Goal: Information Seeking & Learning: Learn about a topic

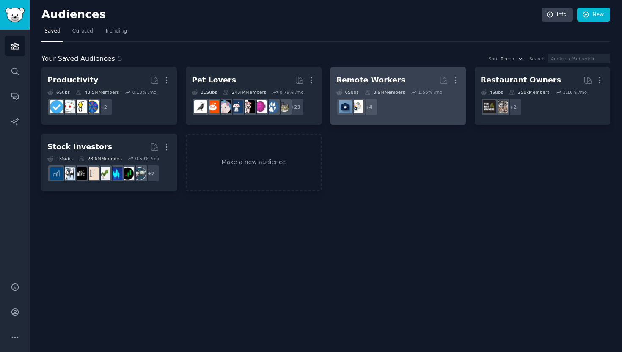
click at [420, 79] on h2 "Remote Workers Curated by GummySearch More" at bounding box center [398, 80] width 124 height 15
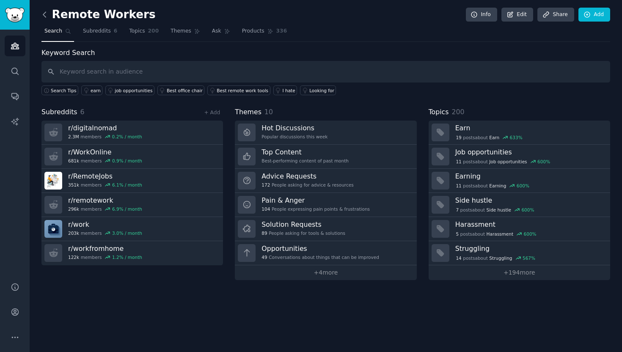
click at [45, 13] on icon at bounding box center [44, 14] width 9 height 9
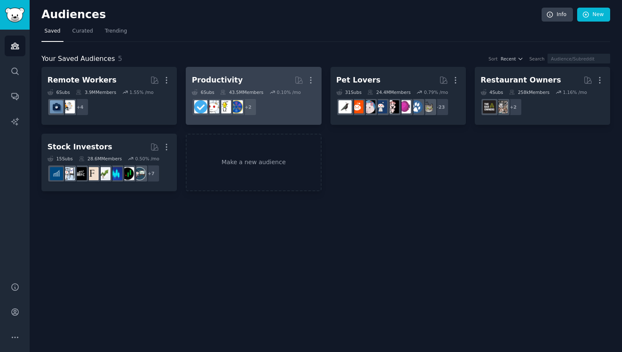
click at [224, 83] on div "Productivity" at bounding box center [217, 80] width 51 height 11
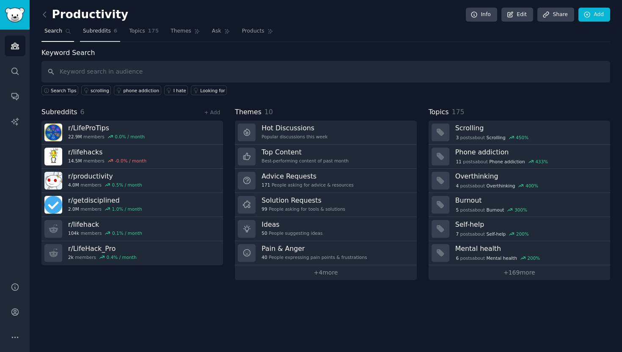
click at [99, 31] on span "Subreddits" at bounding box center [97, 32] width 28 height 8
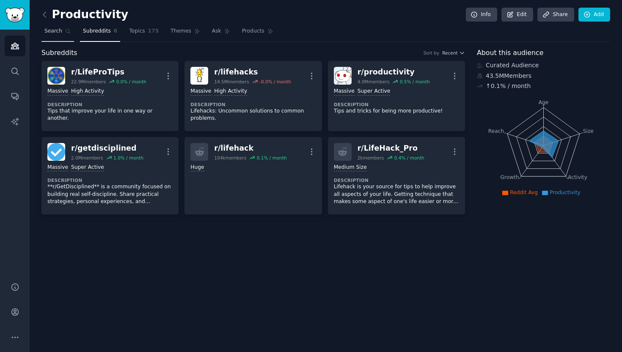
click at [69, 31] on icon at bounding box center [68, 31] width 6 height 6
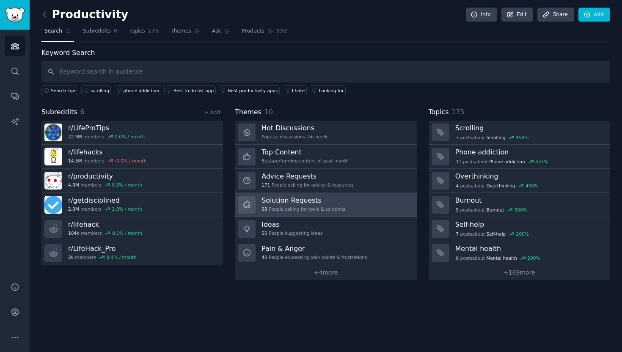
click at [341, 200] on h3 "Solution Requests" at bounding box center [304, 200] width 84 height 9
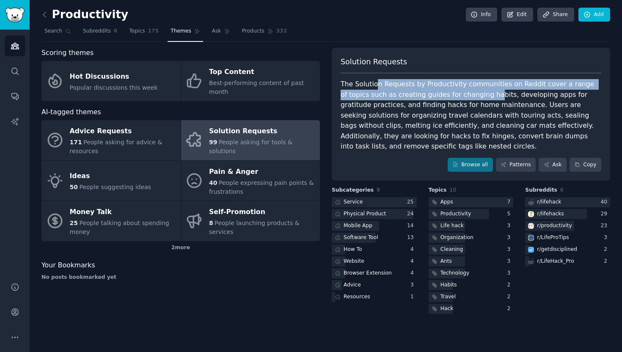
drag, startPoint x: 374, startPoint y: 86, endPoint x: 461, endPoint y: 97, distance: 87.4
click at [461, 97] on div "The Solution Requests by Productivity communities on Reddit cover a range of to…" at bounding box center [471, 115] width 261 height 73
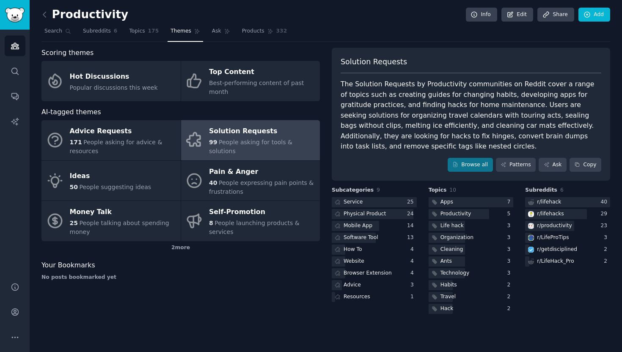
click at [494, 123] on div "The Solution Requests by Productivity communities on Reddit cover a range of to…" at bounding box center [471, 115] width 261 height 73
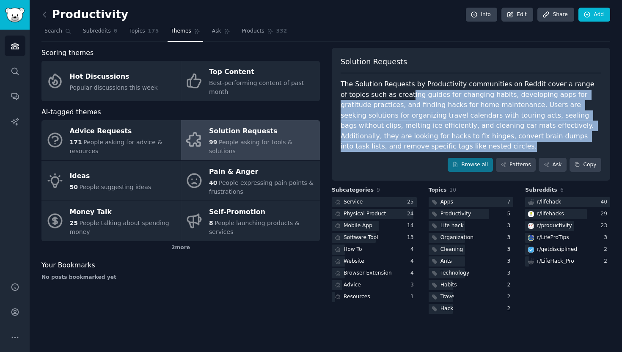
drag, startPoint x: 380, startPoint y: 91, endPoint x: 584, endPoint y: 138, distance: 209.5
click at [584, 138] on div "The Solution Requests by Productivity communities on Reddit cover a range of to…" at bounding box center [471, 115] width 261 height 73
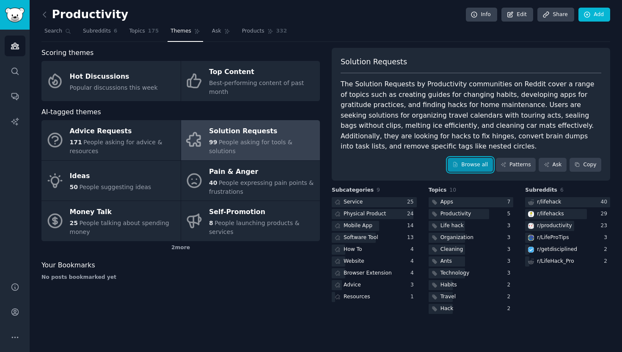
click at [459, 159] on link "Browse all" at bounding box center [470, 165] width 45 height 14
click at [453, 197] on div "Apps" at bounding box center [442, 202] width 26 height 11
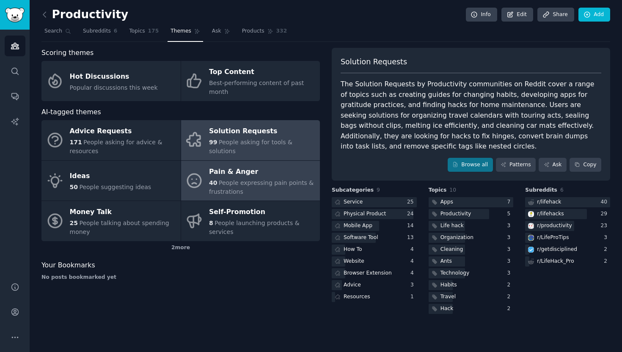
click at [275, 183] on span "People expressing pain points & frustrations" at bounding box center [261, 187] width 105 height 16
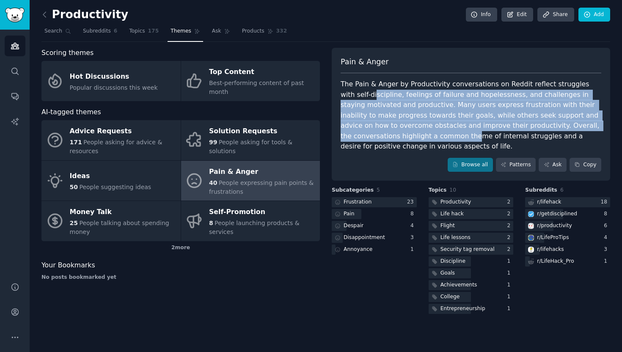
drag, startPoint x: 380, startPoint y: 133, endPoint x: 346, endPoint y: 90, distance: 55.4
click at [346, 90] on div "The Pain & Anger by Productivity conversations on Reddit reflect struggles with…" at bounding box center [471, 115] width 261 height 73
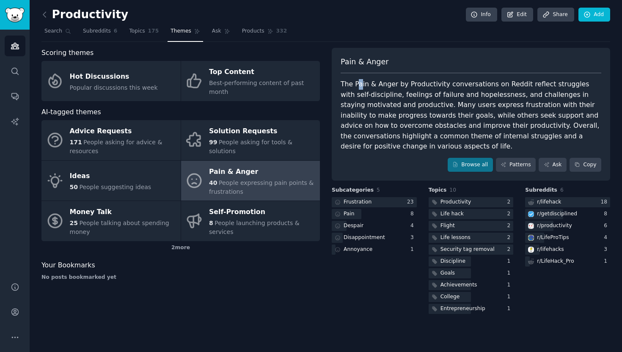
click at [360, 85] on div "The Pain & Anger by Productivity conversations on Reddit reflect struggles with…" at bounding box center [471, 115] width 261 height 73
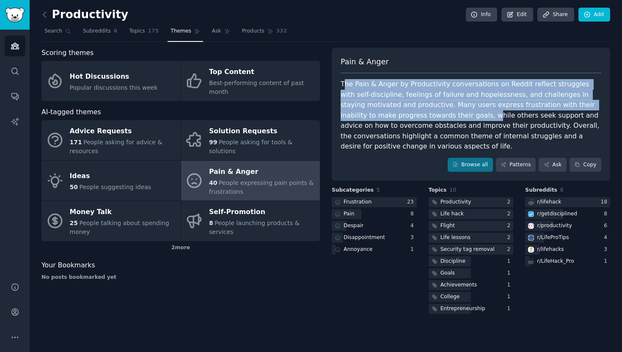
drag, startPoint x: 343, startPoint y: 82, endPoint x: 405, endPoint y: 117, distance: 71.4
click at [405, 117] on div "The Pain & Anger by Productivity conversations on Reddit reflect struggles with…" at bounding box center [471, 115] width 261 height 73
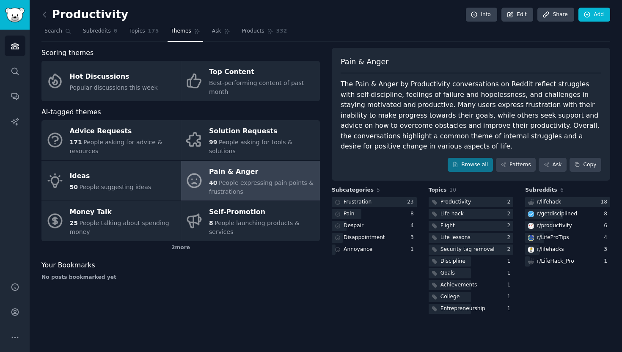
click at [416, 138] on div "The Pain & Anger by Productivity conversations on Reddit reflect struggles with…" at bounding box center [471, 115] width 261 height 73
